Goal: Information Seeking & Learning: Compare options

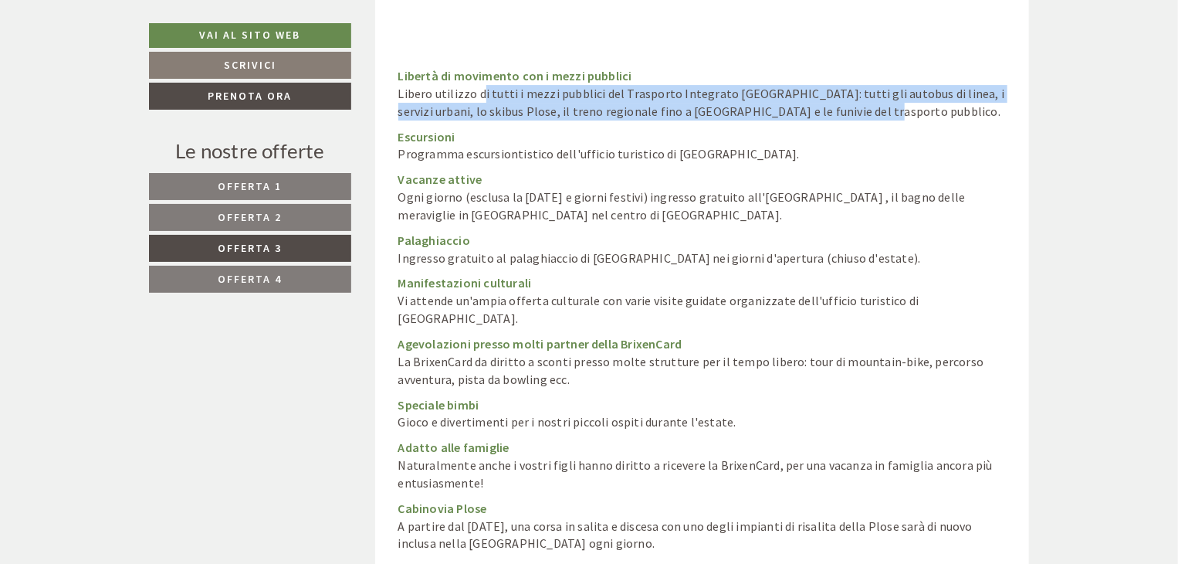
click at [270, 281] on span "Offerta 4" at bounding box center [250, 279] width 64 height 14
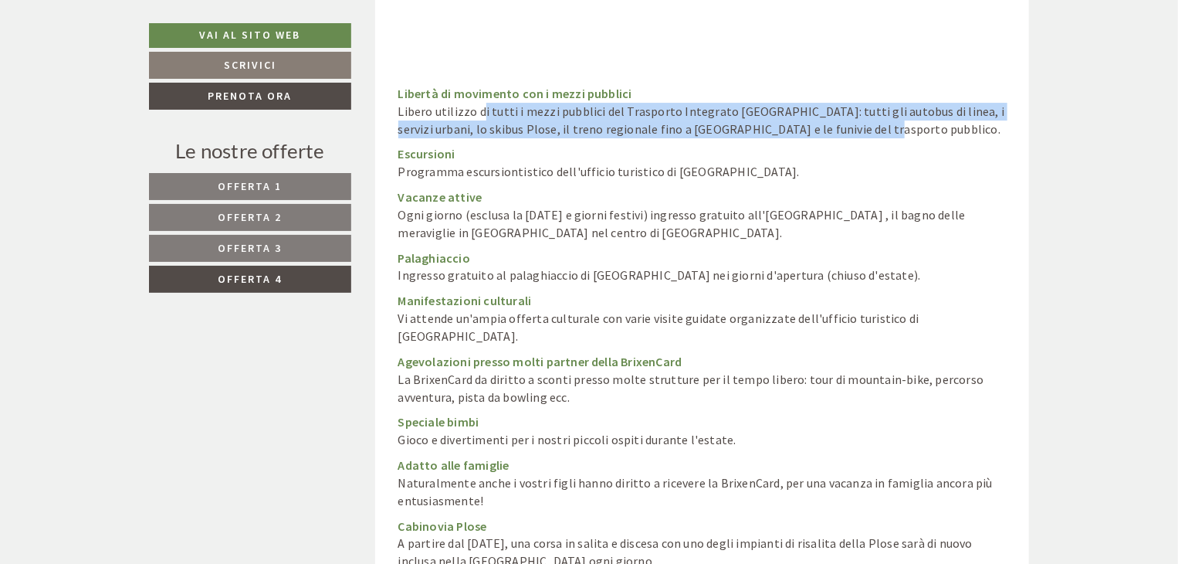
scroll to position [803, 0]
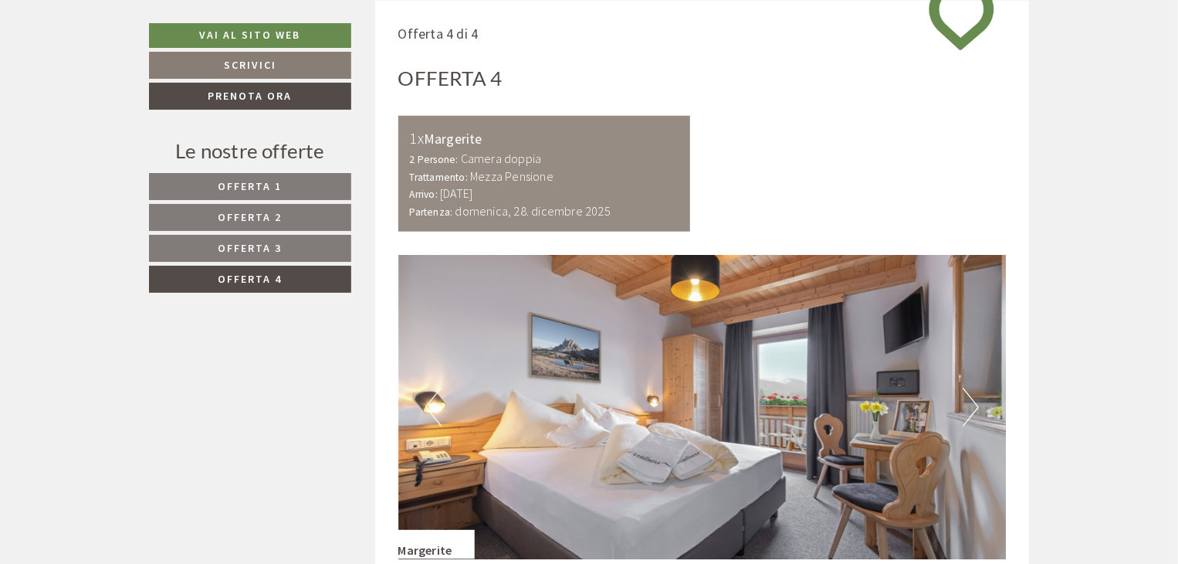
click at [269, 246] on span "Offerta 3" at bounding box center [250, 248] width 64 height 14
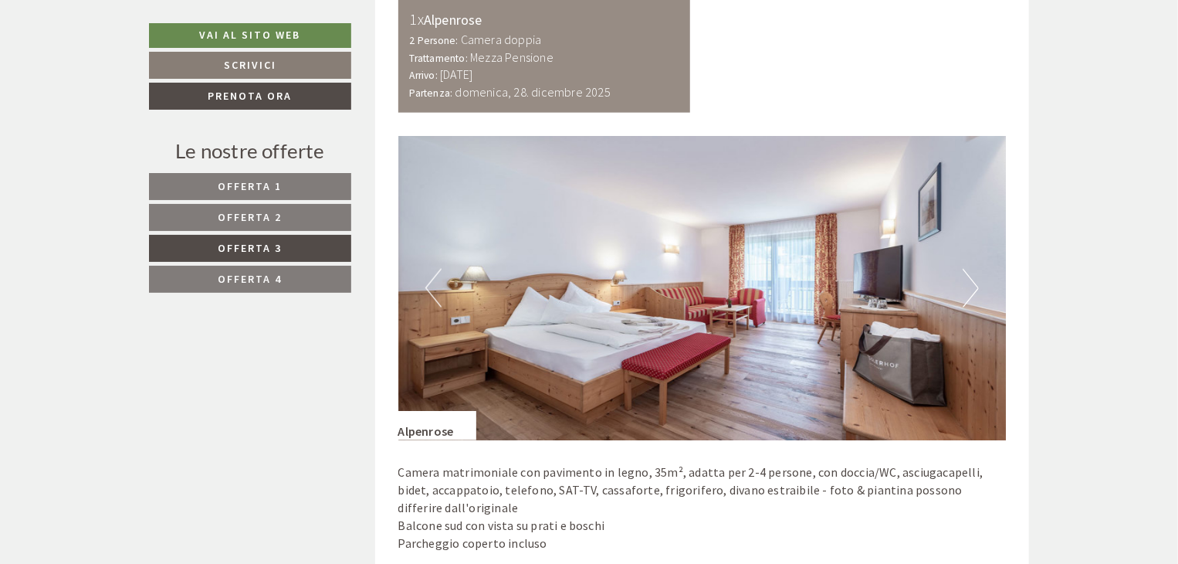
scroll to position [1035, 0]
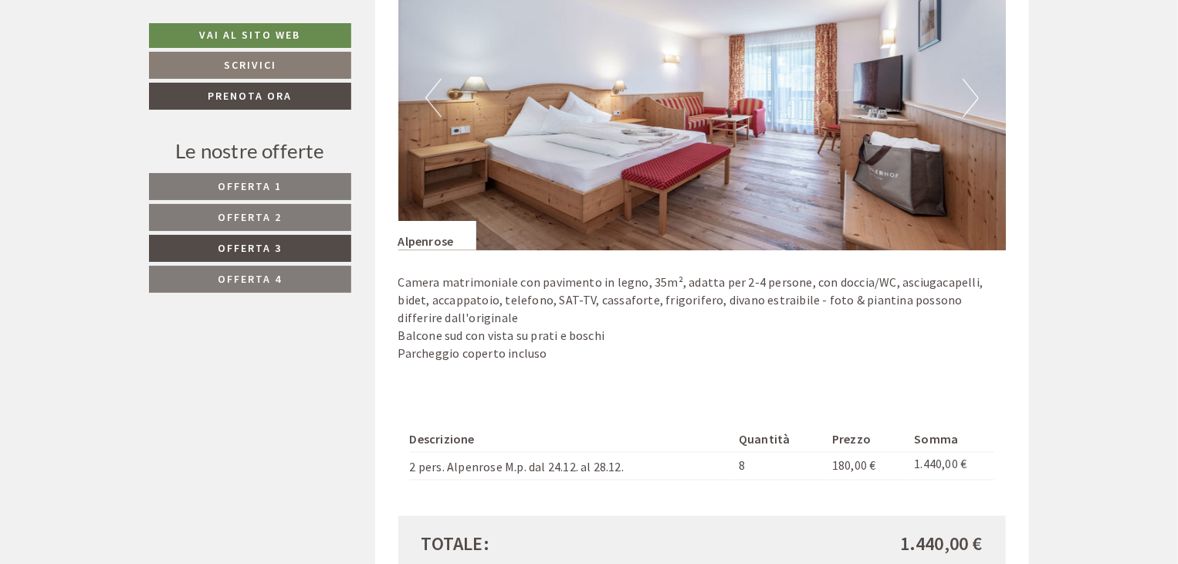
click at [245, 276] on span "Offerta 4" at bounding box center [250, 279] width 64 height 14
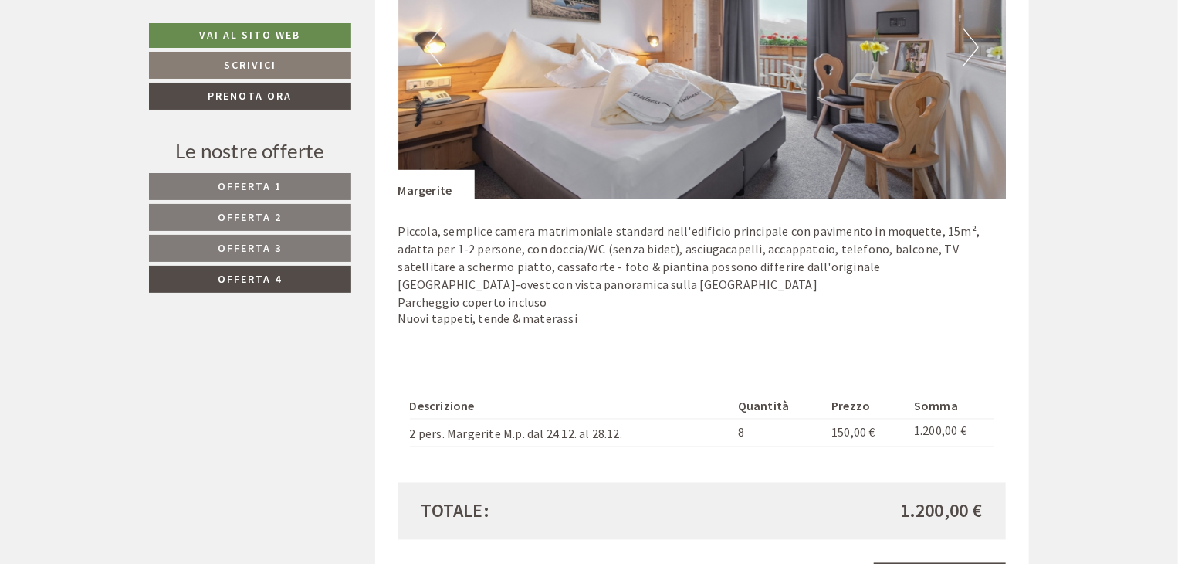
scroll to position [1189, 0]
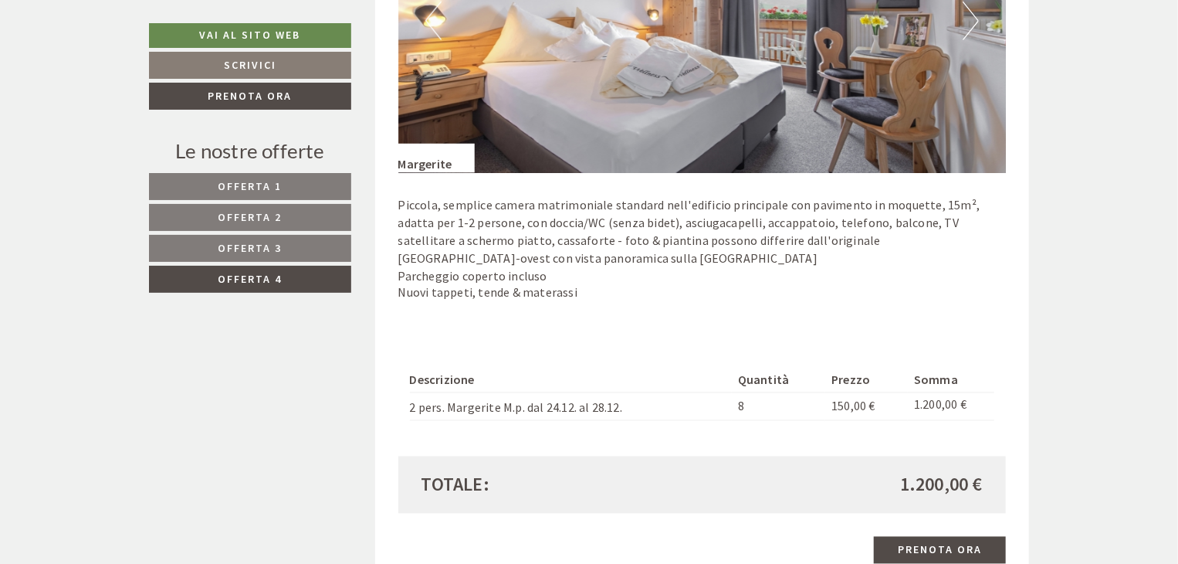
click at [263, 241] on span "Offerta 3" at bounding box center [250, 248] width 64 height 14
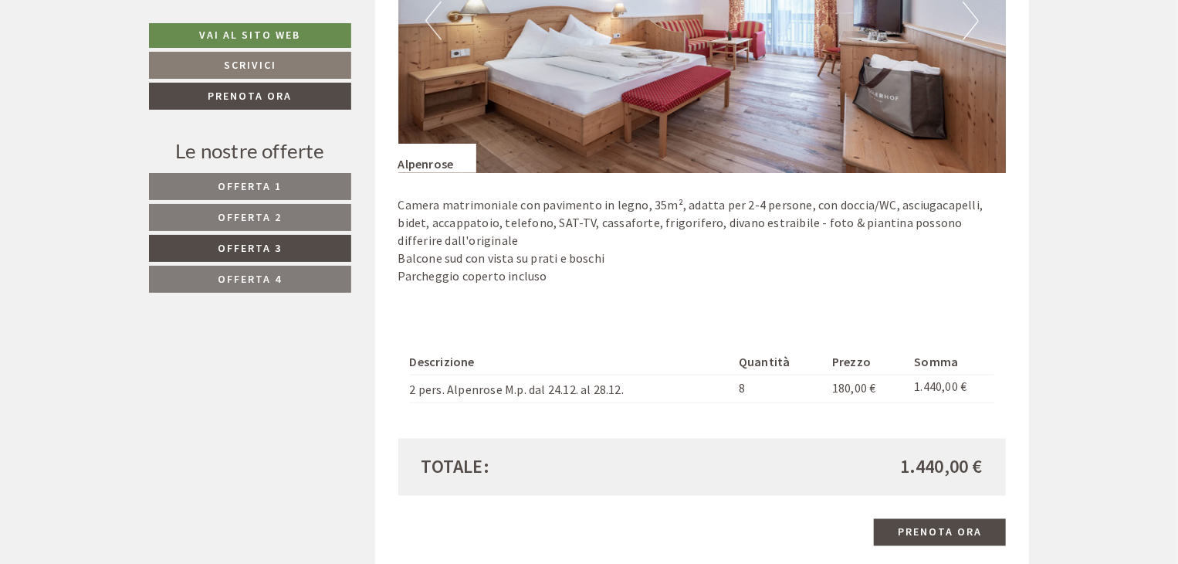
click at [207, 280] on link "Offerta 4" at bounding box center [250, 279] width 202 height 27
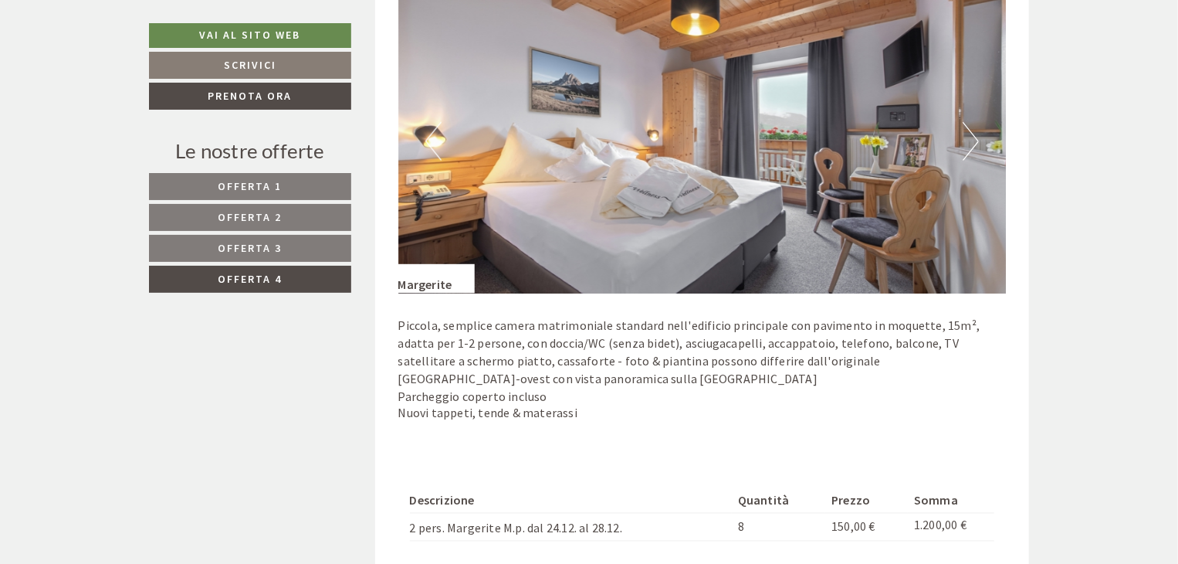
scroll to position [1035, 0]
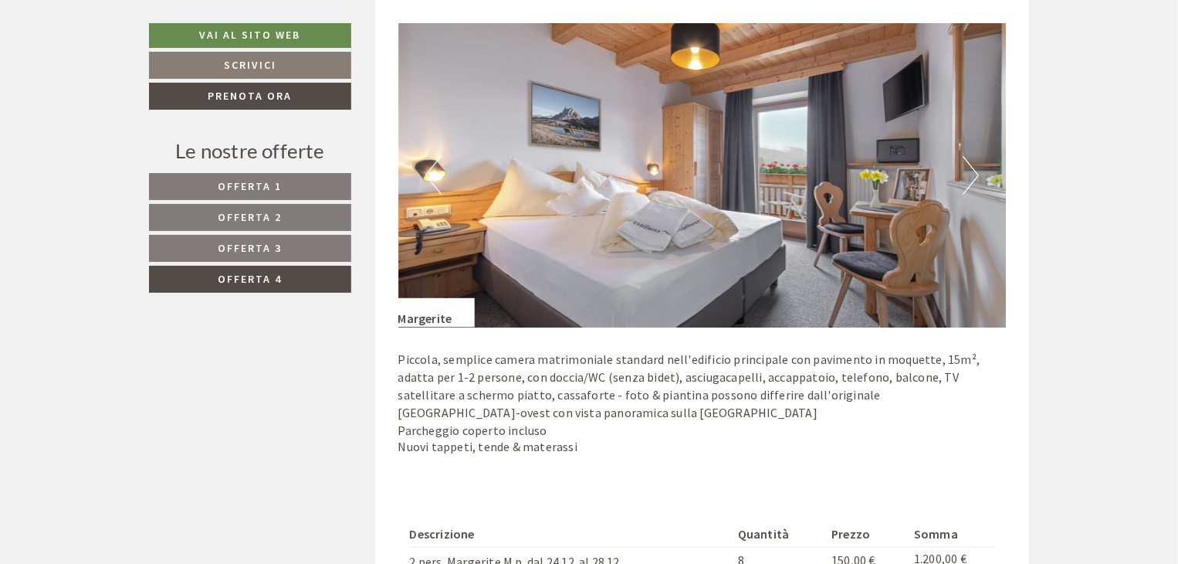
click at [270, 246] on span "Offerta 3" at bounding box center [250, 248] width 64 height 14
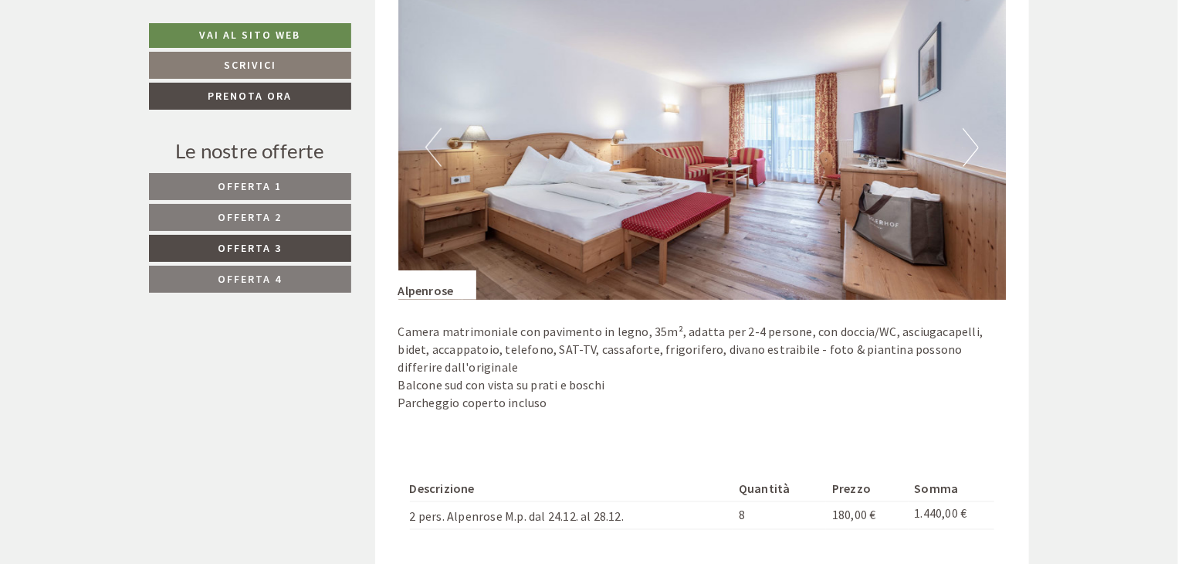
scroll to position [1112, 0]
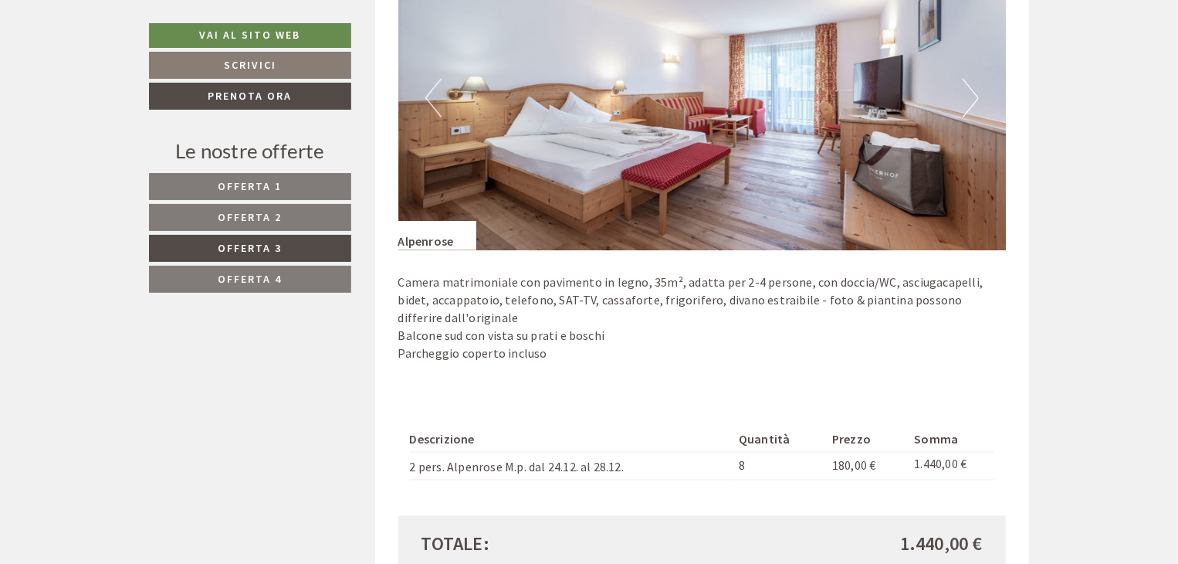
click at [974, 104] on button "Next" at bounding box center [971, 98] width 16 height 39
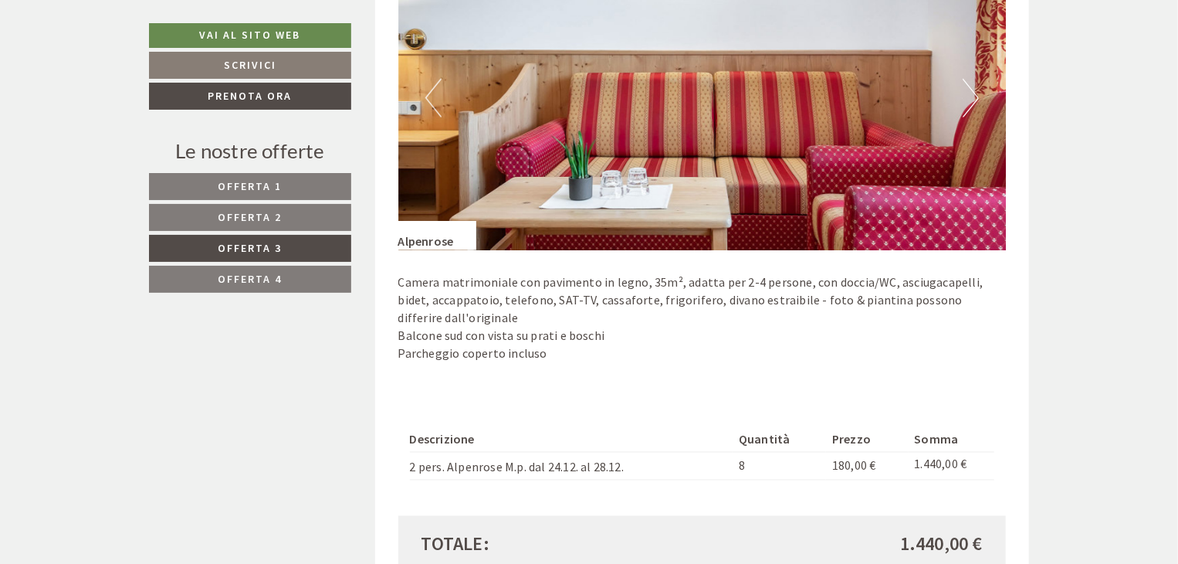
click at [974, 104] on button "Next" at bounding box center [971, 98] width 16 height 39
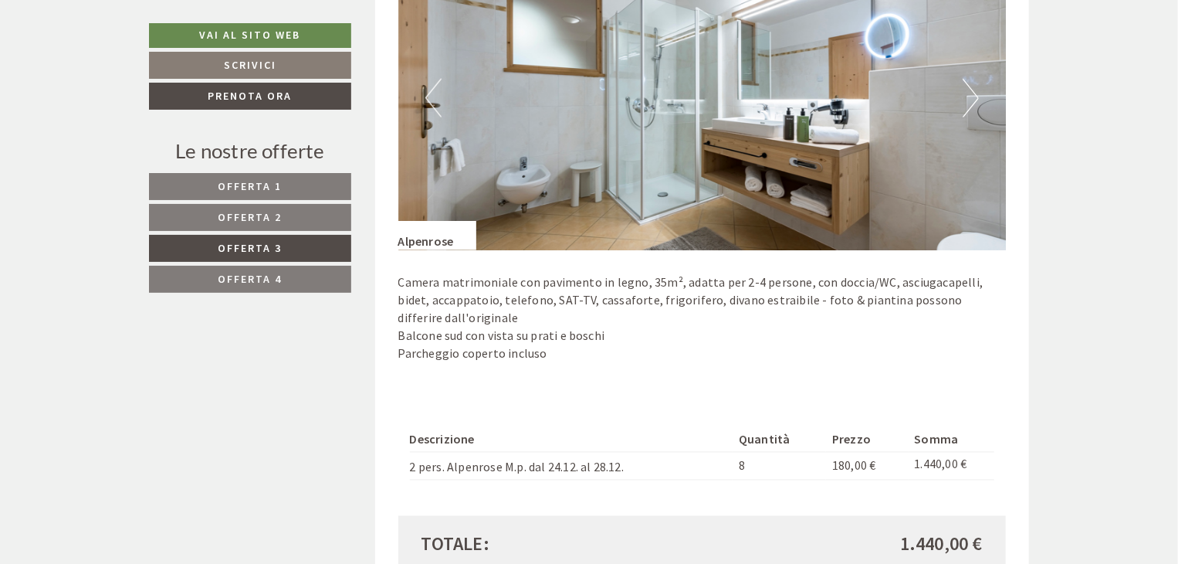
click at [974, 104] on button "Next" at bounding box center [971, 98] width 16 height 39
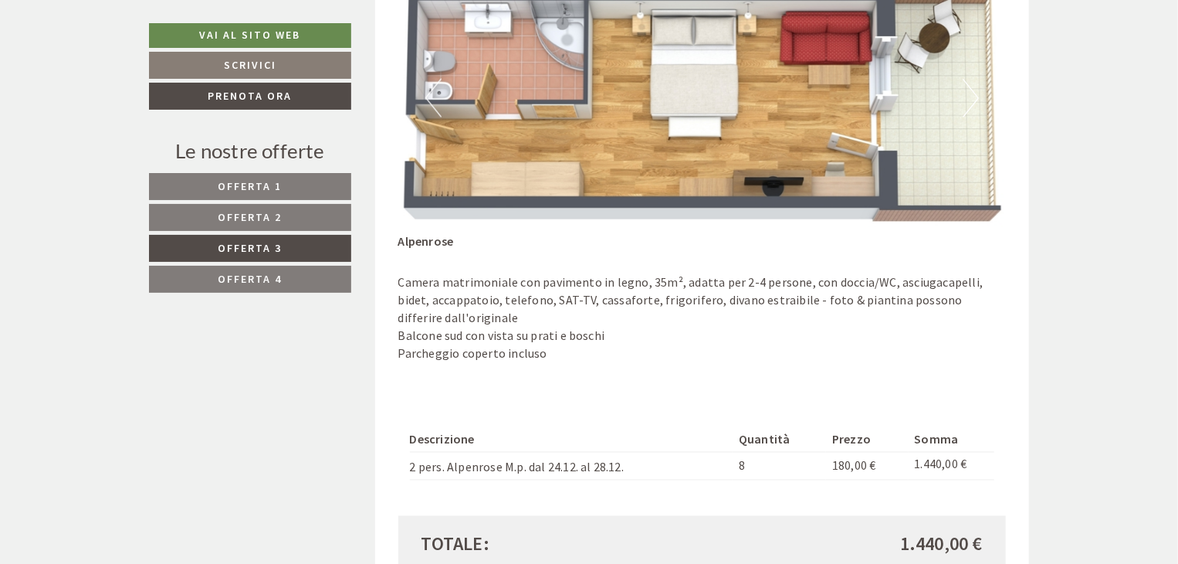
click at [974, 101] on button "Next" at bounding box center [971, 98] width 16 height 39
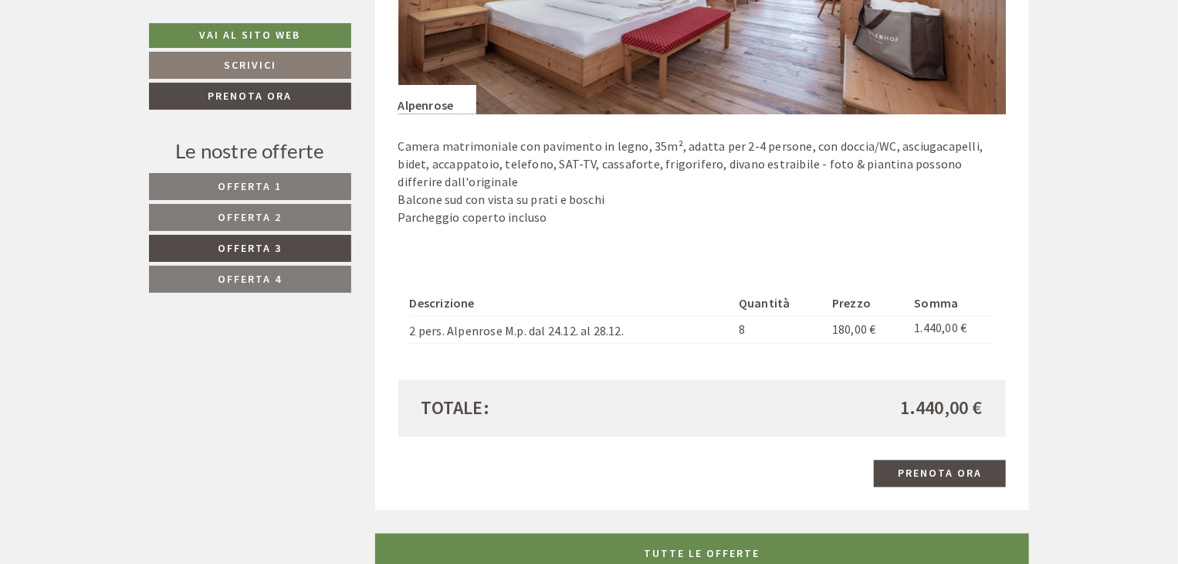
scroll to position [1266, 0]
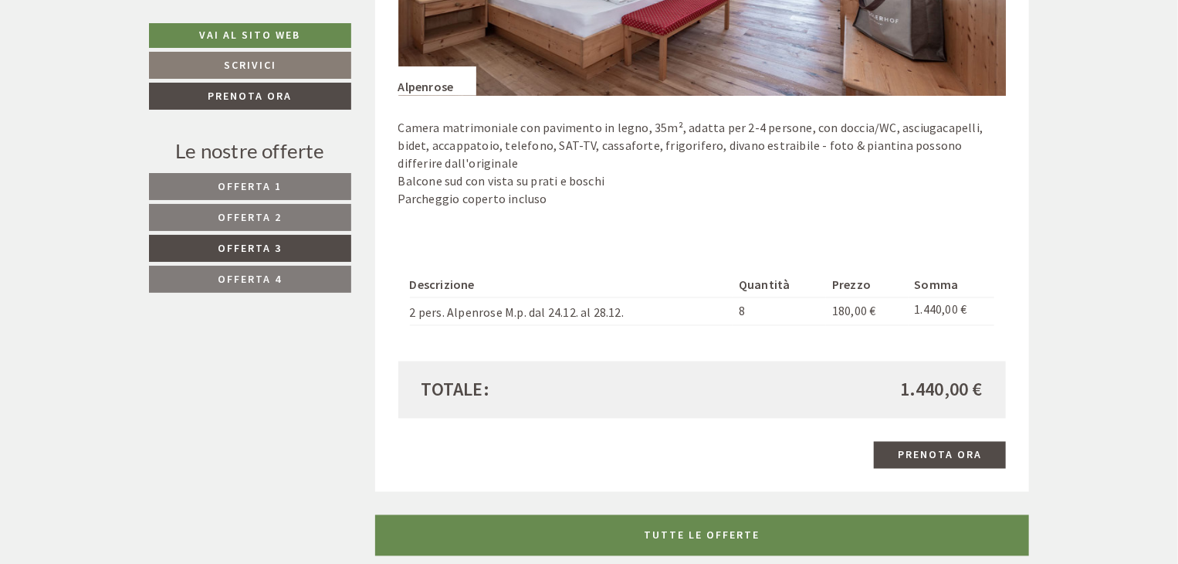
click at [247, 272] on span "Offerta 4" at bounding box center [250, 279] width 64 height 14
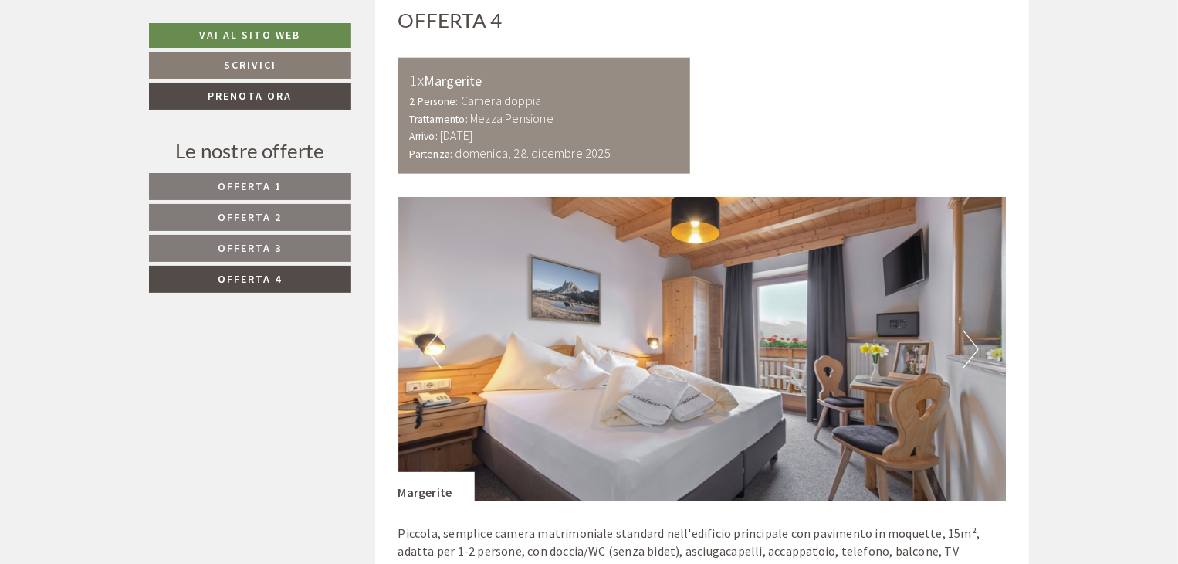
scroll to position [957, 0]
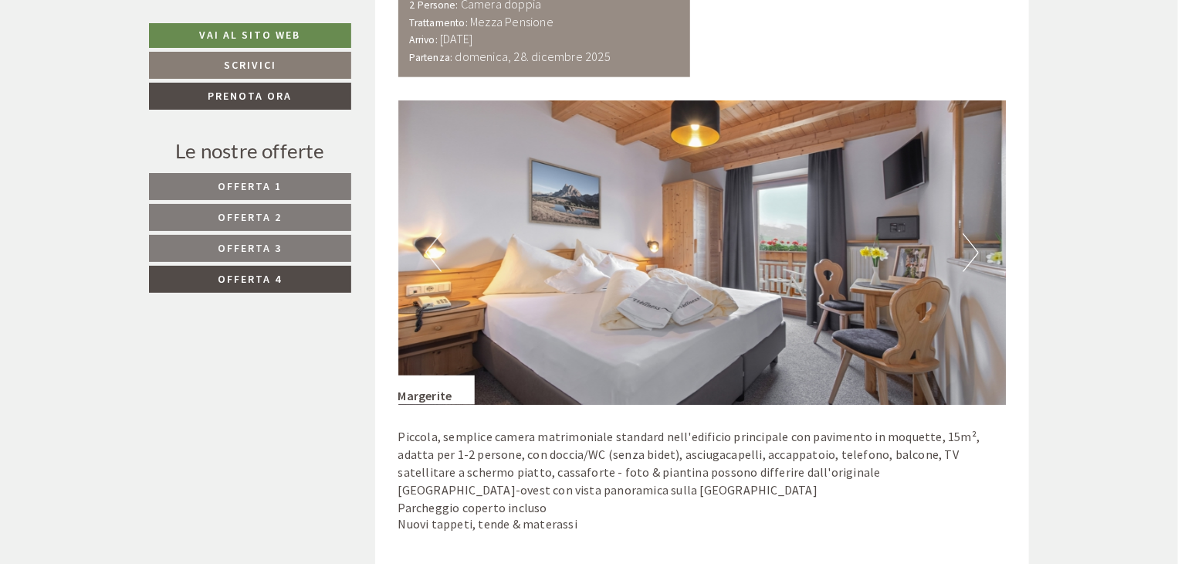
click at [306, 248] on link "Offerta 3" at bounding box center [250, 248] width 202 height 27
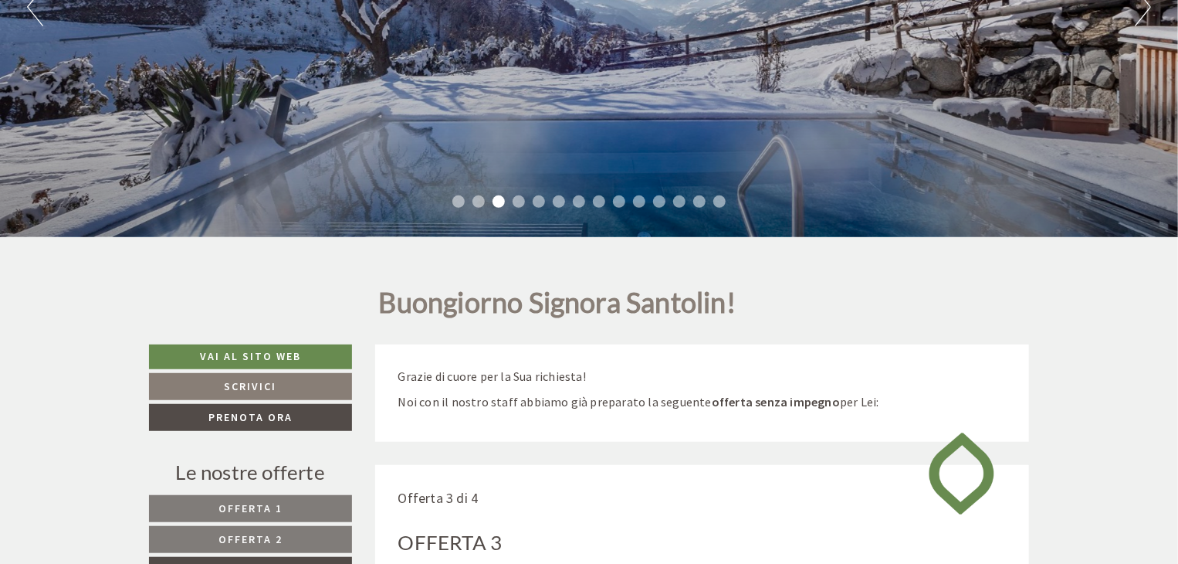
scroll to position [494, 0]
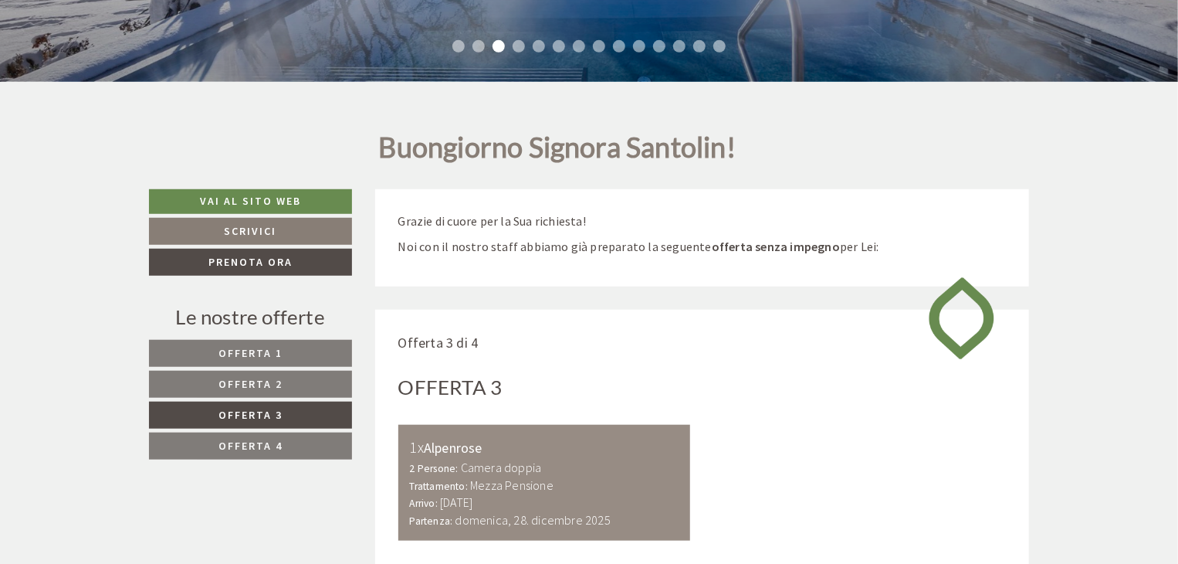
click at [269, 442] on span "Offerta 4" at bounding box center [250, 446] width 64 height 14
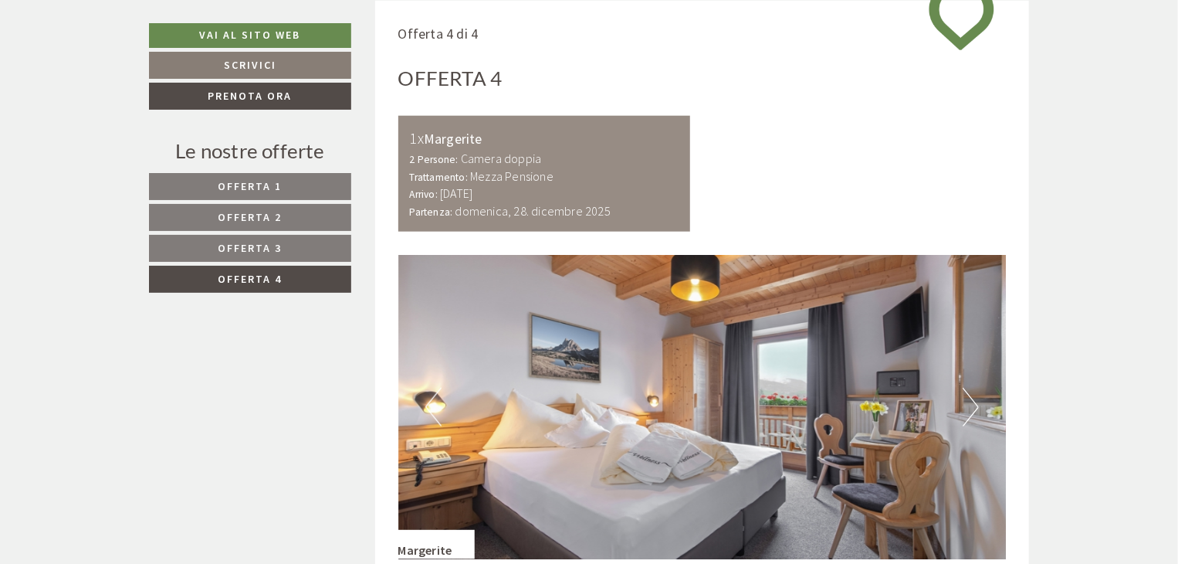
click at [243, 251] on span "Offerta 3" at bounding box center [250, 248] width 64 height 14
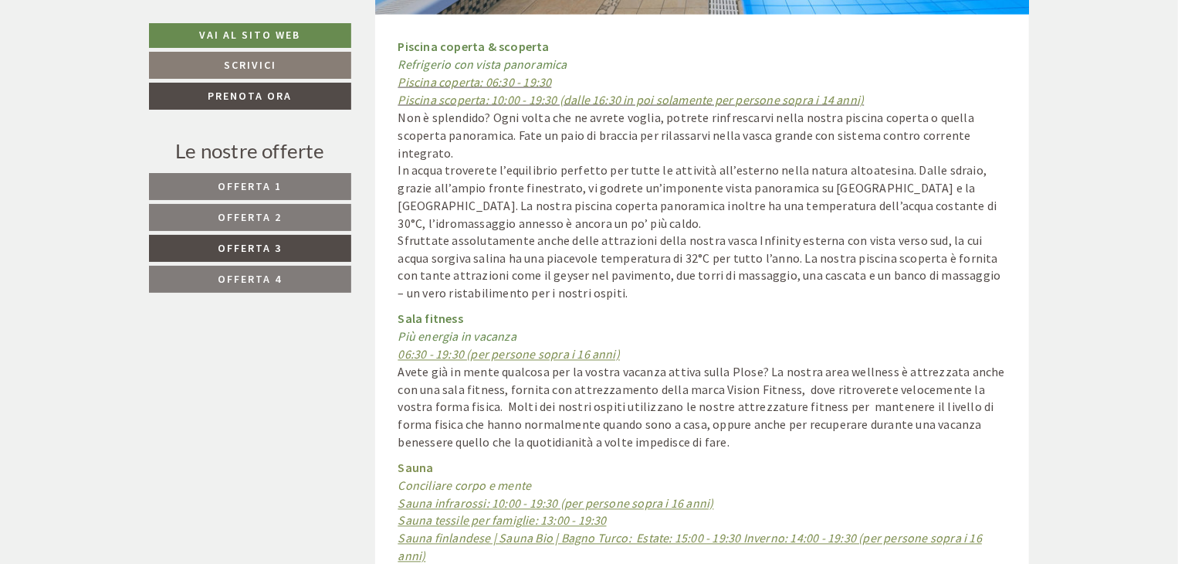
scroll to position [4277, 0]
